Goal: Find specific page/section: Find specific page/section

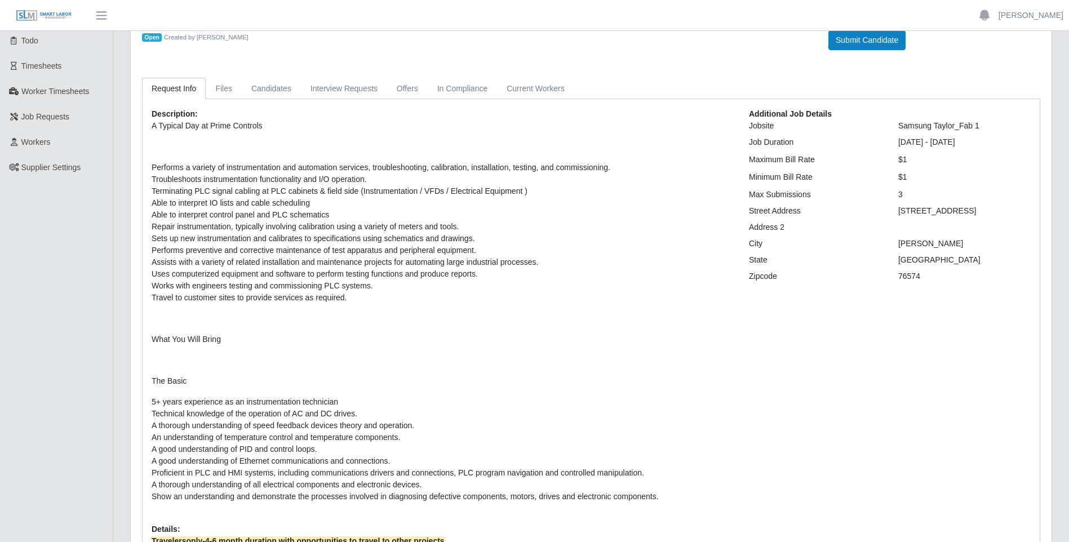
scroll to position [56, 0]
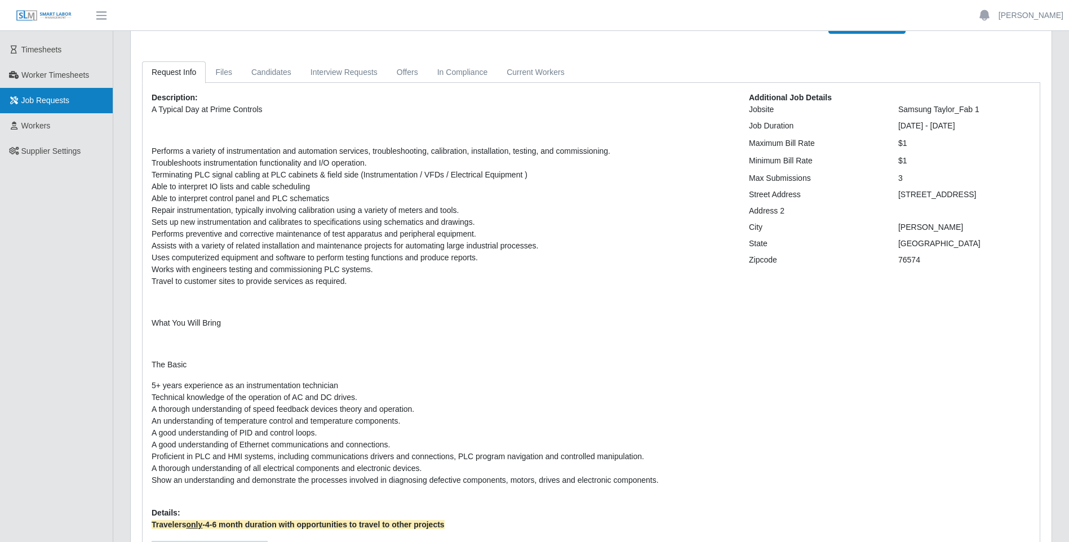
click at [44, 94] on link "Job Requests" at bounding box center [56, 100] width 113 height 25
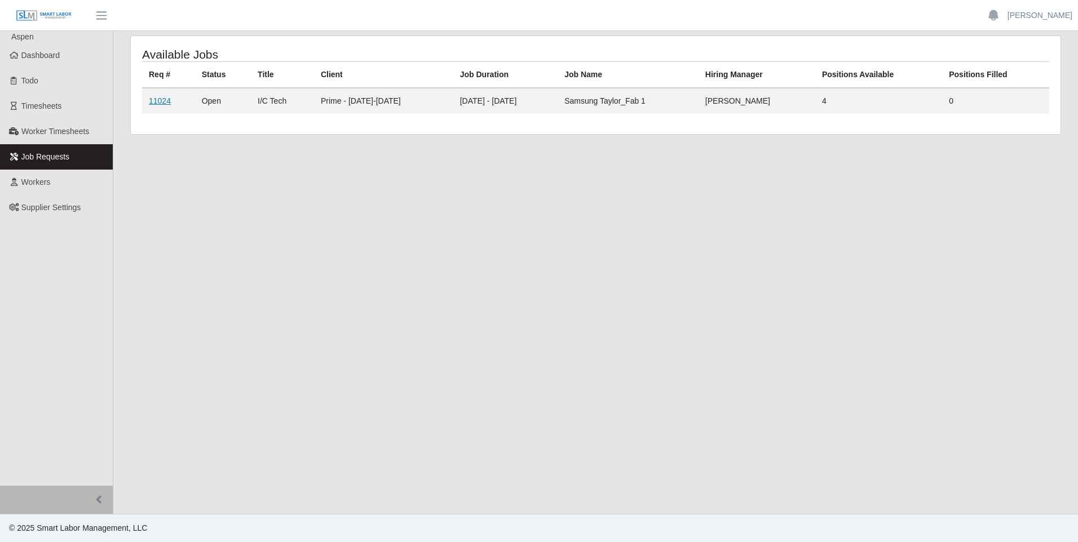
click at [152, 100] on link "11024" at bounding box center [160, 100] width 22 height 9
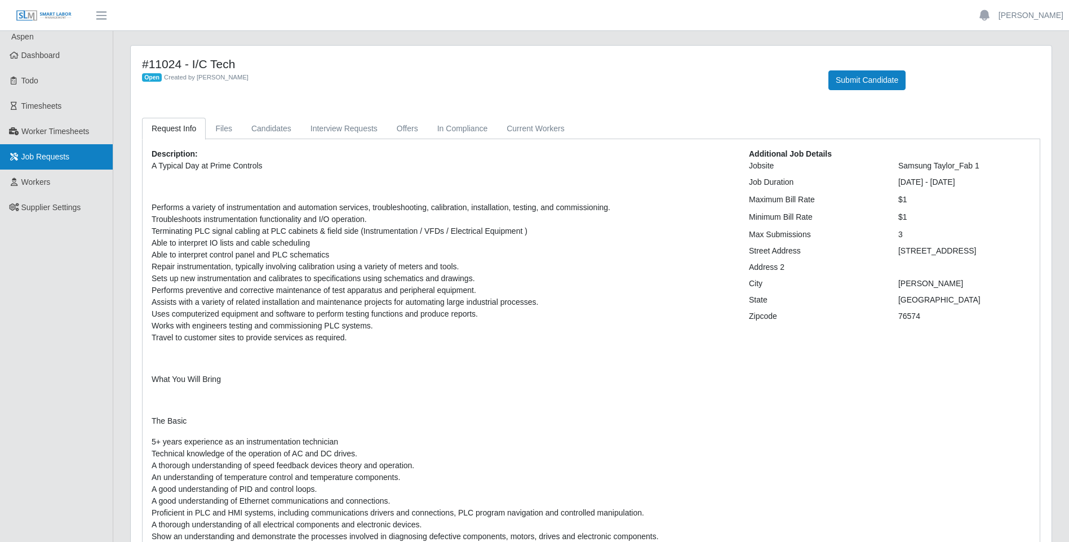
click at [32, 158] on span "Job Requests" at bounding box center [45, 156] width 48 height 9
